Goal: Transaction & Acquisition: Purchase product/service

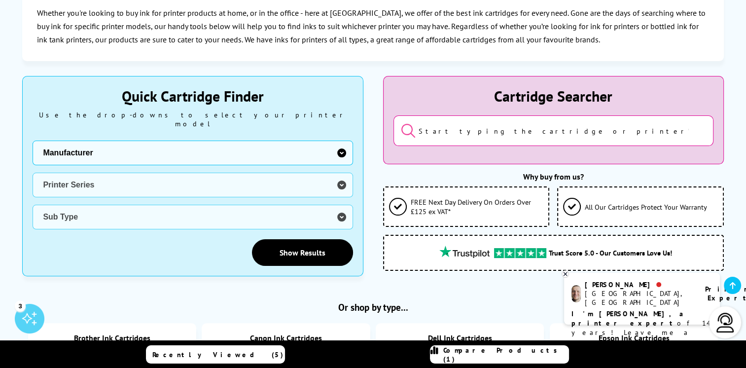
scroll to position [197, 0]
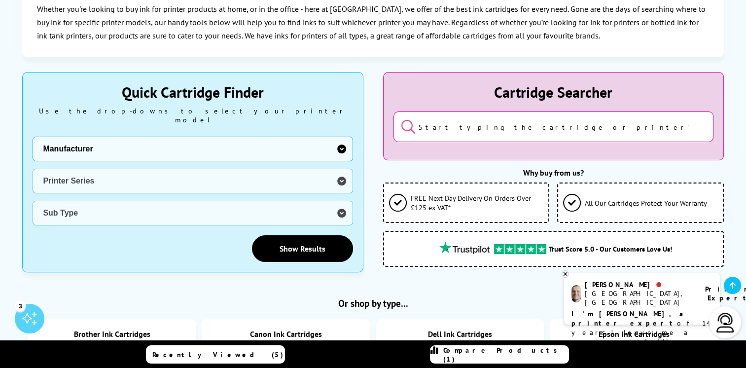
click at [341, 141] on select "Manufacturer Brother Canon Dell Dymo Epson HP Kodak Konica Minolta Kyocera Lexm…" at bounding box center [193, 149] width 320 height 25
select select "12462"
click at [33, 137] on select "Manufacturer Brother Canon Dell Dymo Epson HP Kodak Konica Minolta Kyocera Lexm…" at bounding box center [193, 149] width 320 height 25
click at [336, 172] on select "Printer Series DFX Series DLQ Series EcoTank Series Ink Bottles Expression Seri…" at bounding box center [193, 181] width 320 height 25
select select "32946"
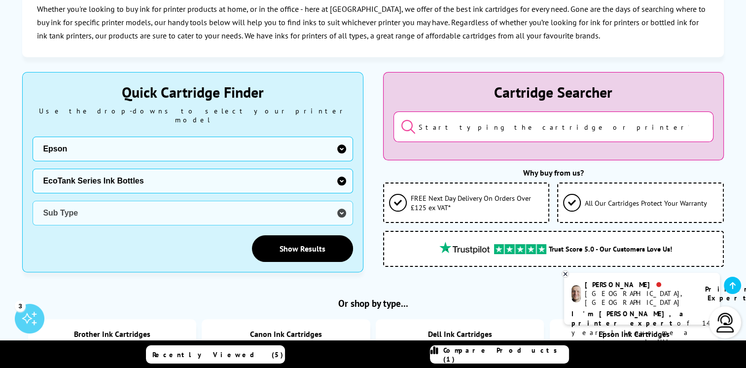
click at [33, 169] on select "Printer Series DFX Series DLQ Series EcoTank Series Ink Bottles Expression Seri…" at bounding box center [193, 181] width 320 height 25
click at [343, 201] on select "Sub Type Epson EcoTank ET-14000 Colour Printer Ink Bottles Epson EcoTank ET-141…" at bounding box center [193, 213] width 320 height 25
select select "38244"
click at [33, 201] on select "Sub Type Epson EcoTank ET-14000 Colour Printer Ink Bottles Epson EcoTank ET-141…" at bounding box center [193, 213] width 320 height 25
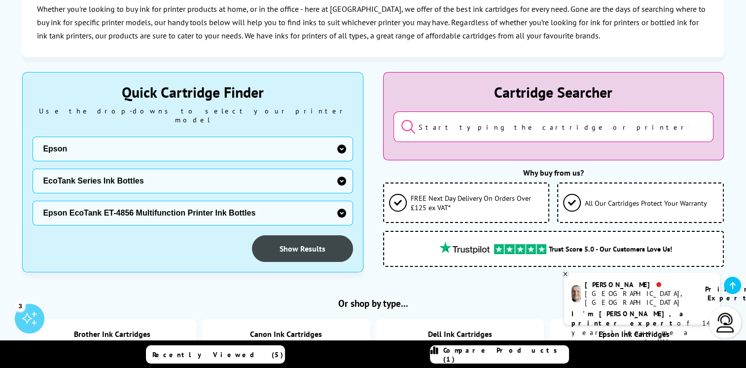
click at [290, 239] on link "Show Results" at bounding box center [302, 248] width 101 height 27
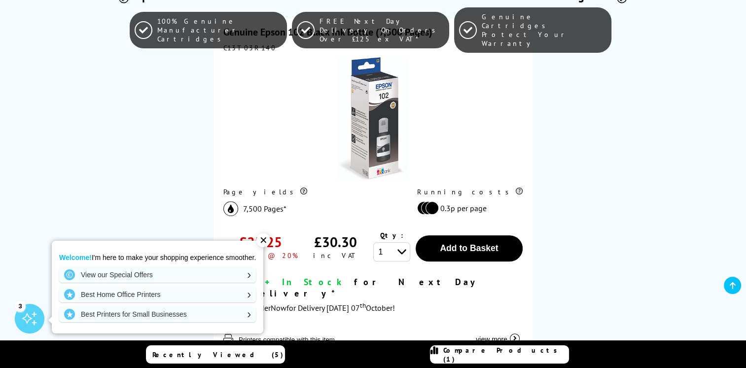
scroll to position [690, 0]
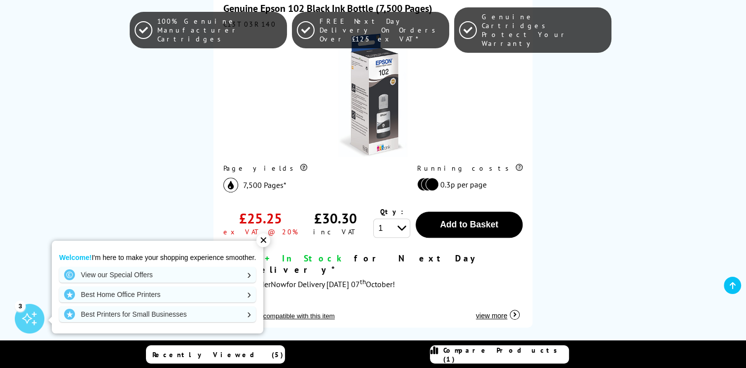
click at [399, 219] on select "1 2 3 4 5 6 7 8 9 10" at bounding box center [391, 227] width 37 height 19
select select "2"
click at [373, 218] on select "1 2 3 4 5 6 7 8 9 10" at bounding box center [391, 227] width 37 height 19
click at [588, 208] on div "Genuine Epson 102 Black Ink Bottle (7,500 Pages) C13T03R140 Page yields 7,500 P…" at bounding box center [372, 162] width 701 height 360
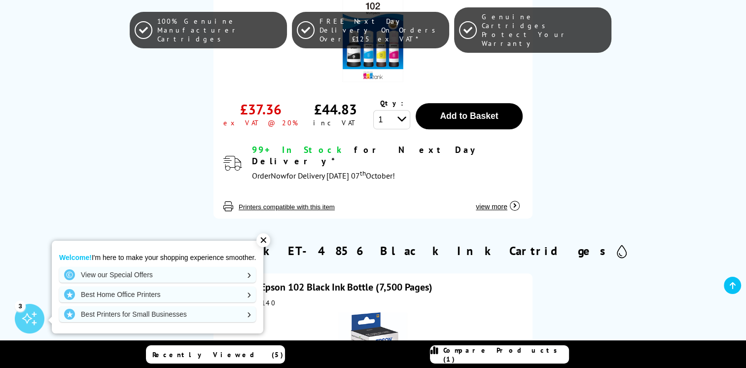
scroll to position [395, 0]
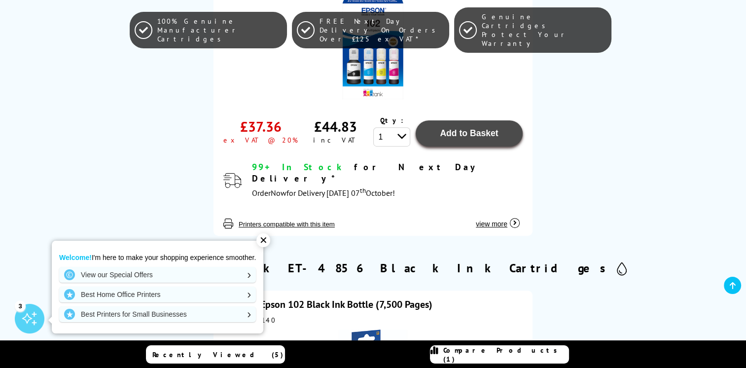
click at [440, 137] on span "Add to Basket" at bounding box center [469, 133] width 58 height 10
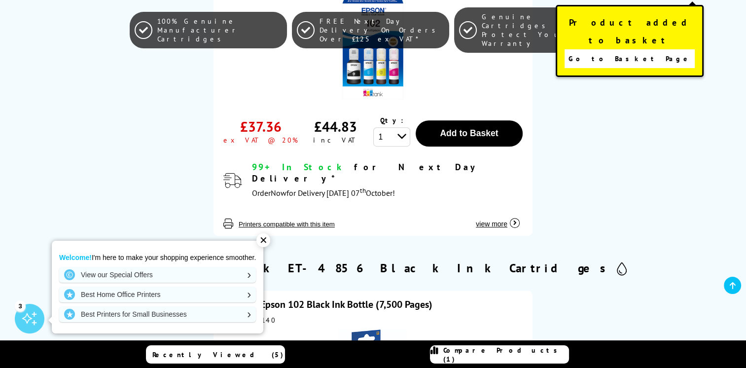
click at [582, 49] on link "Go to Basket Page" at bounding box center [630, 58] width 130 height 19
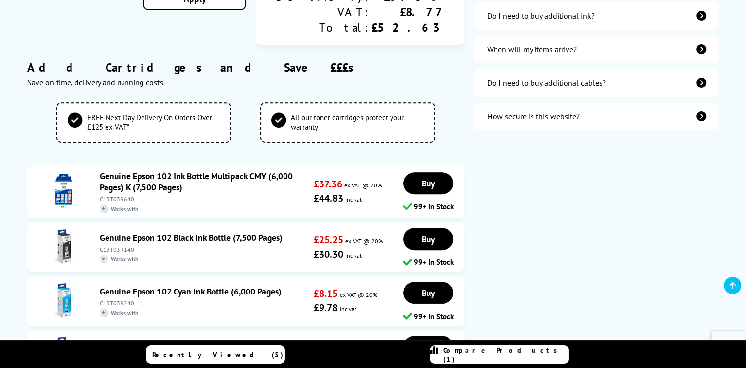
scroll to position [395, 0]
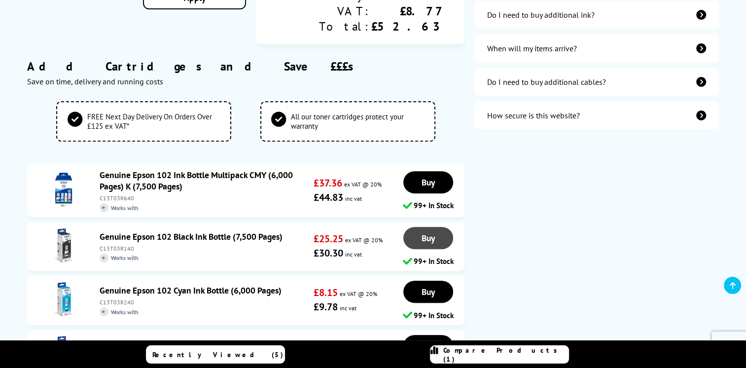
click at [424, 232] on span "Buy" at bounding box center [428, 237] width 13 height 11
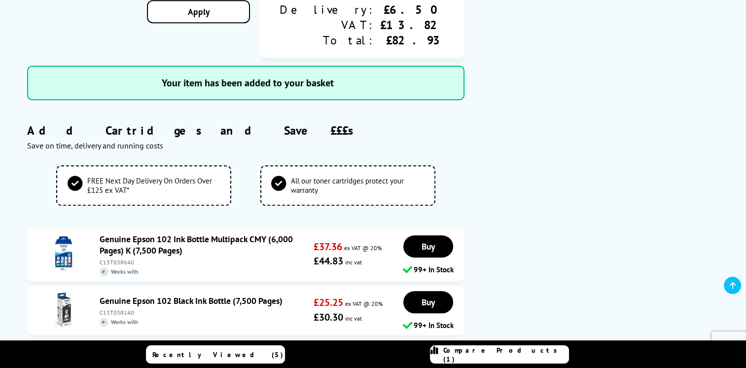
scroll to position [583, 0]
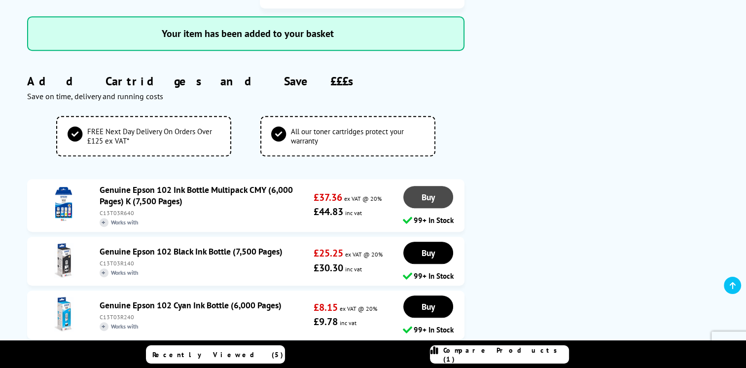
click at [418, 186] on link "Buy" at bounding box center [428, 197] width 50 height 22
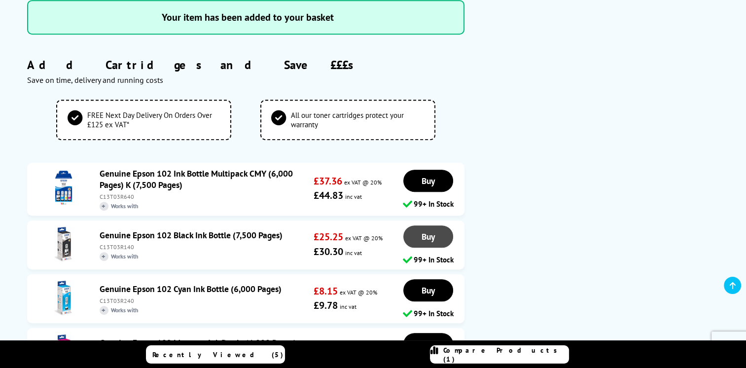
scroll to position [607, 0]
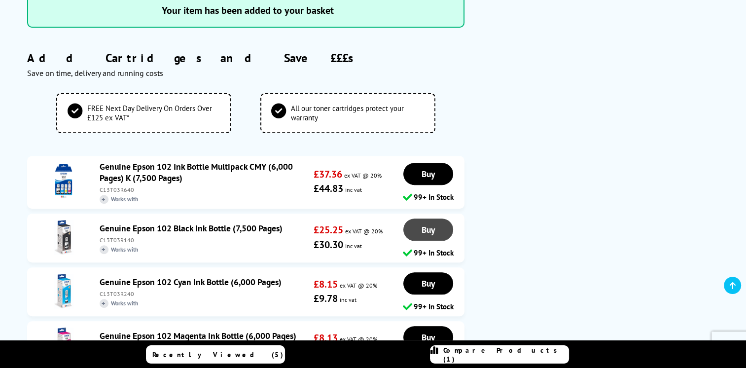
click at [426, 224] on span "Buy" at bounding box center [428, 229] width 13 height 11
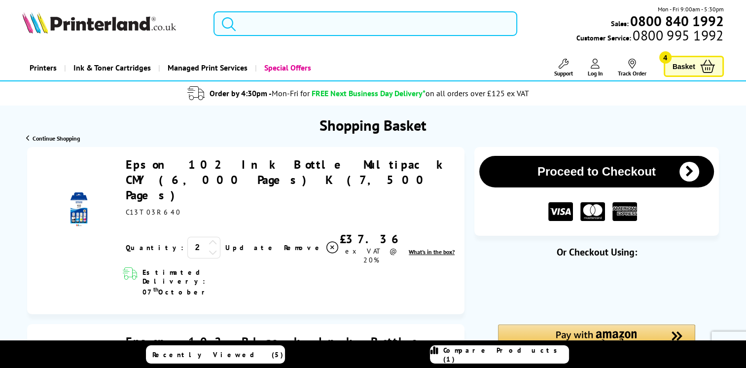
scroll to position [0, 0]
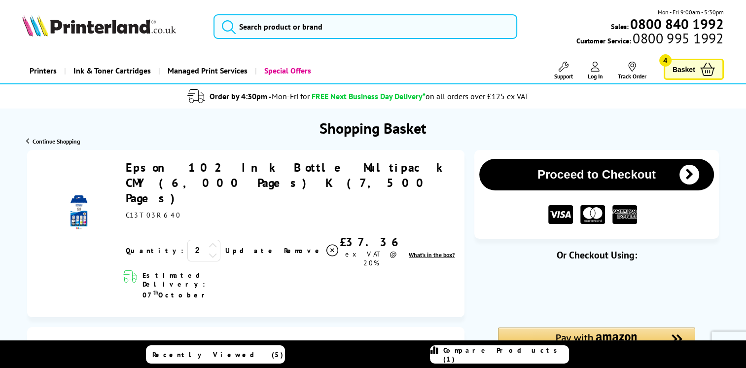
click at [680, 69] on span "Basket" at bounding box center [684, 69] width 23 height 13
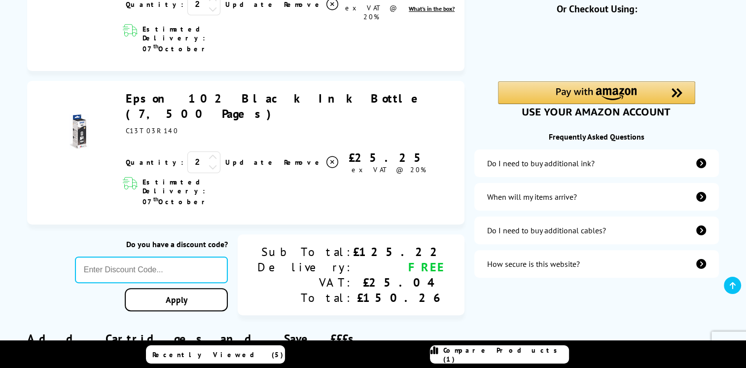
scroll to position [296, 0]
